Goal: Check status: Check status

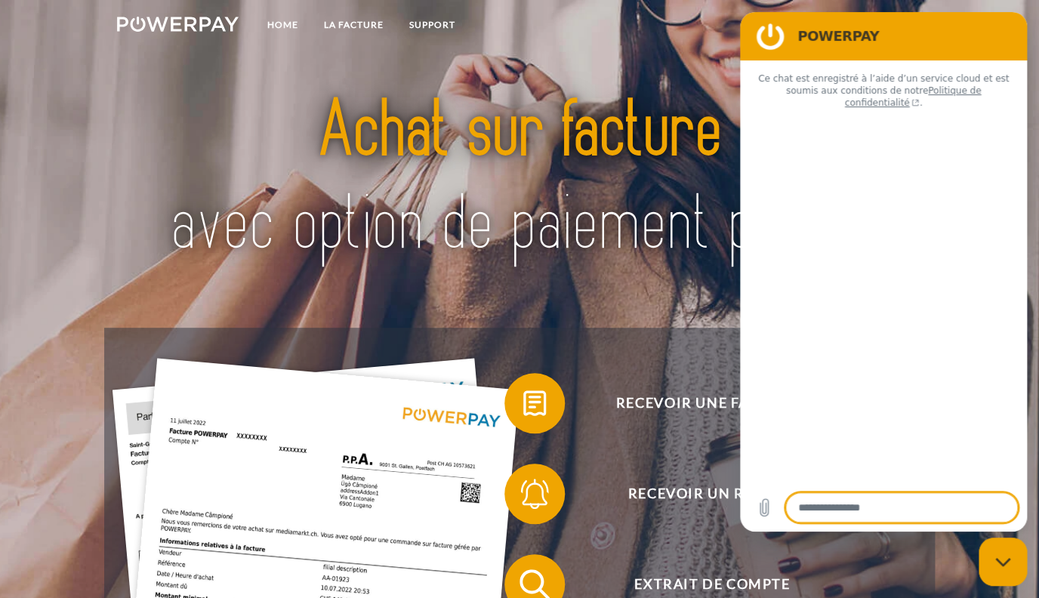
type textarea "*"
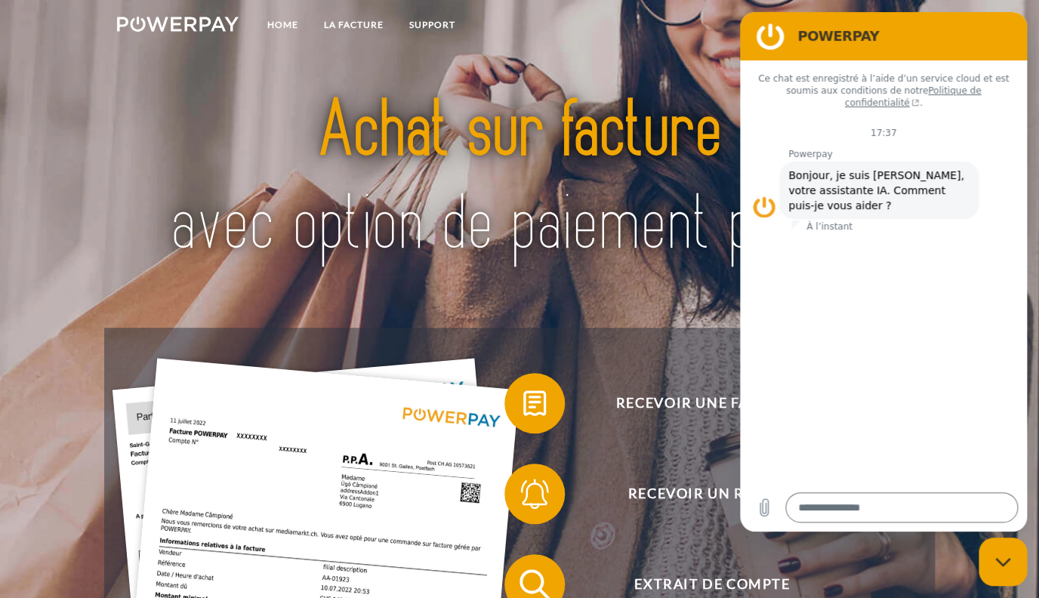
click at [771, 36] on figure at bounding box center [770, 36] width 30 height 30
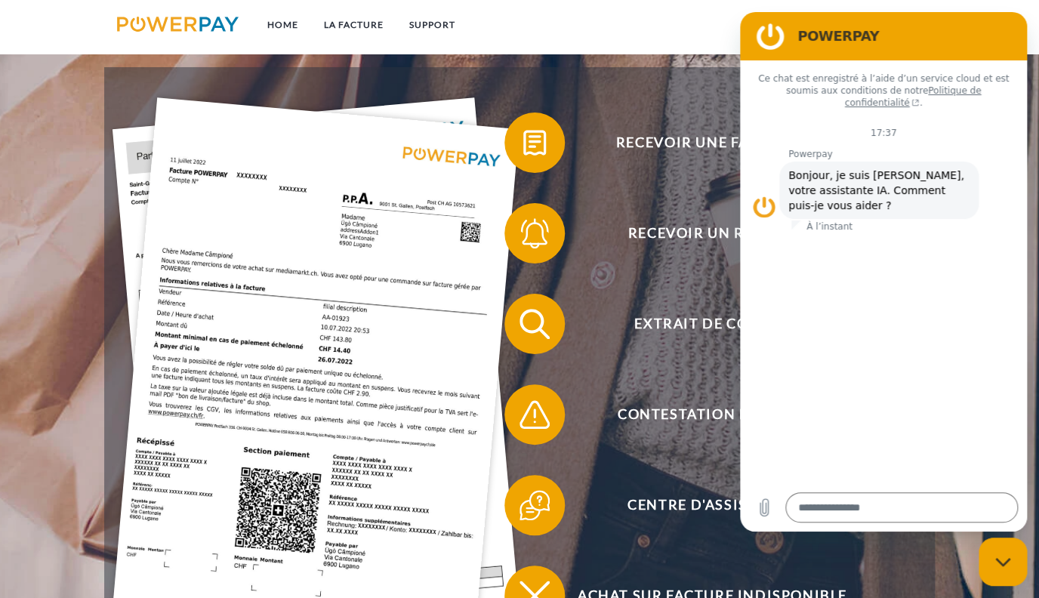
scroll to position [259, 0]
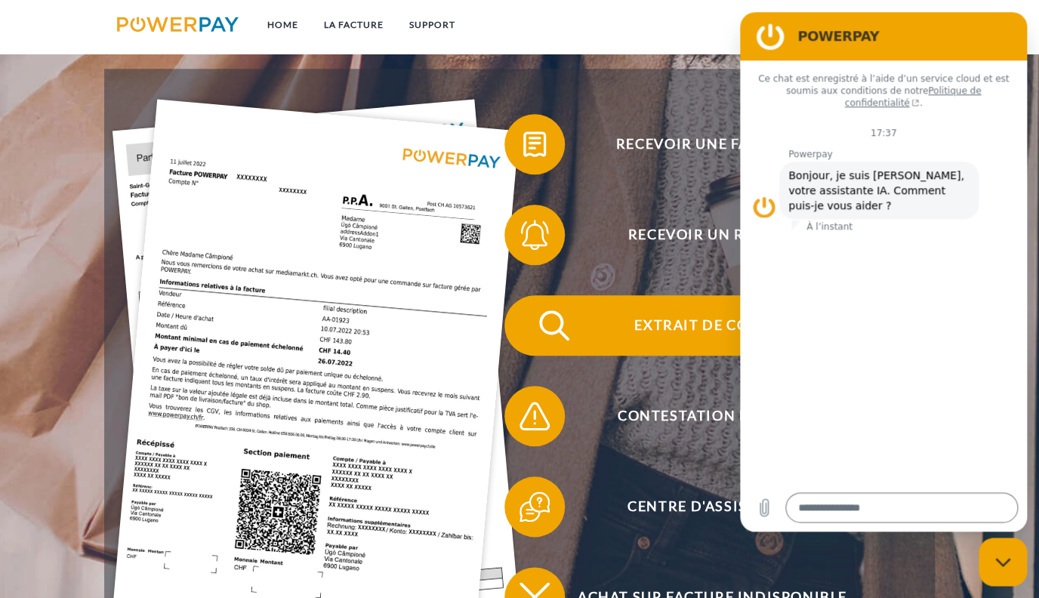
click at [646, 326] on span "Extrait de compte" at bounding box center [712, 325] width 370 height 60
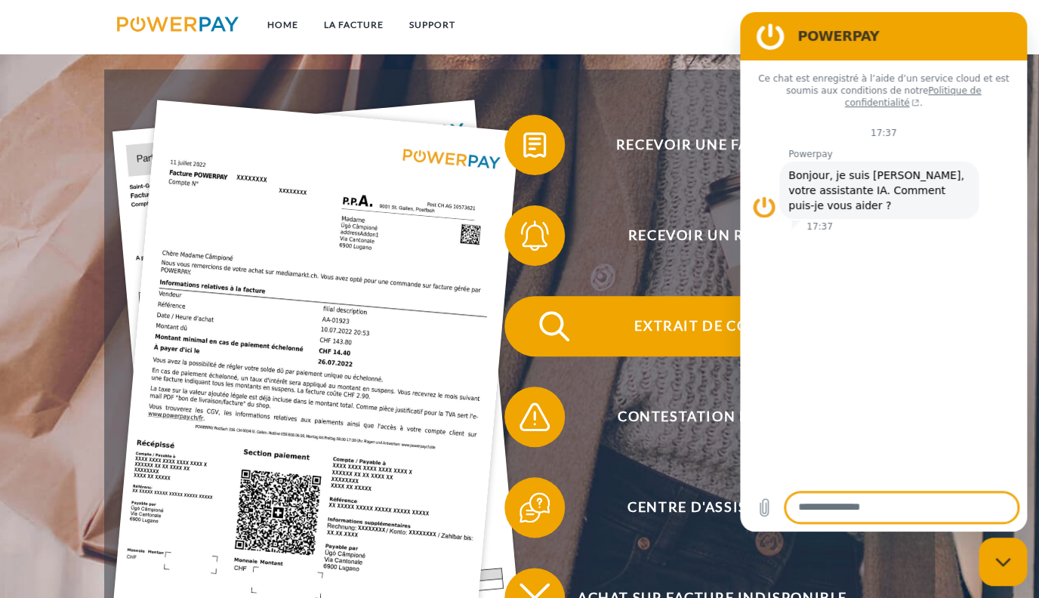
click at [679, 328] on span "Extrait de compte" at bounding box center [712, 326] width 370 height 60
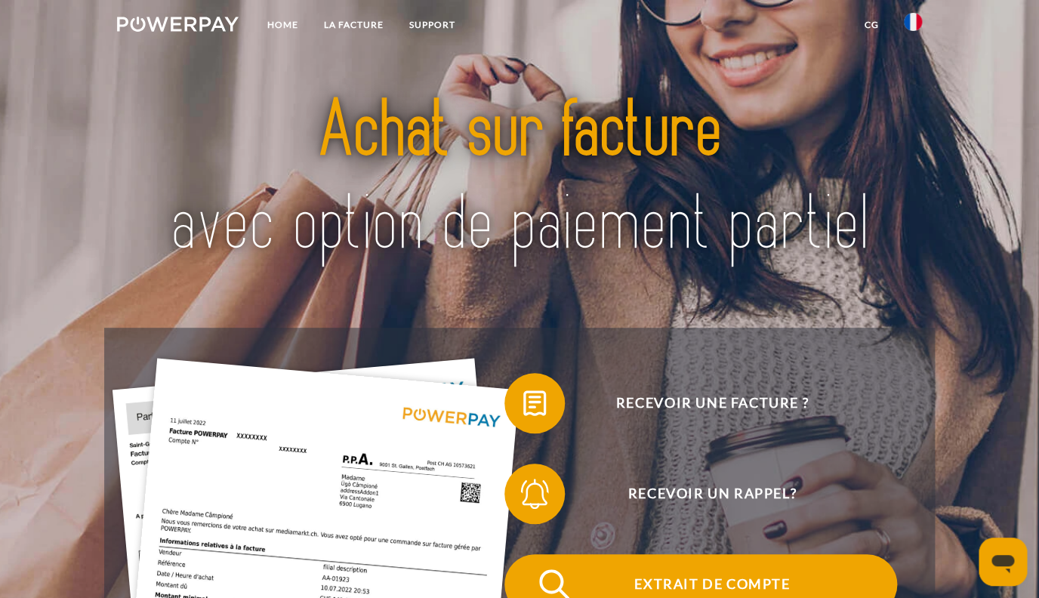
click at [673, 588] on span "Extrait de compte" at bounding box center [712, 584] width 370 height 60
click at [663, 590] on span "Extrait de compte" at bounding box center [712, 584] width 370 height 60
